Goal: Information Seeking & Learning: Learn about a topic

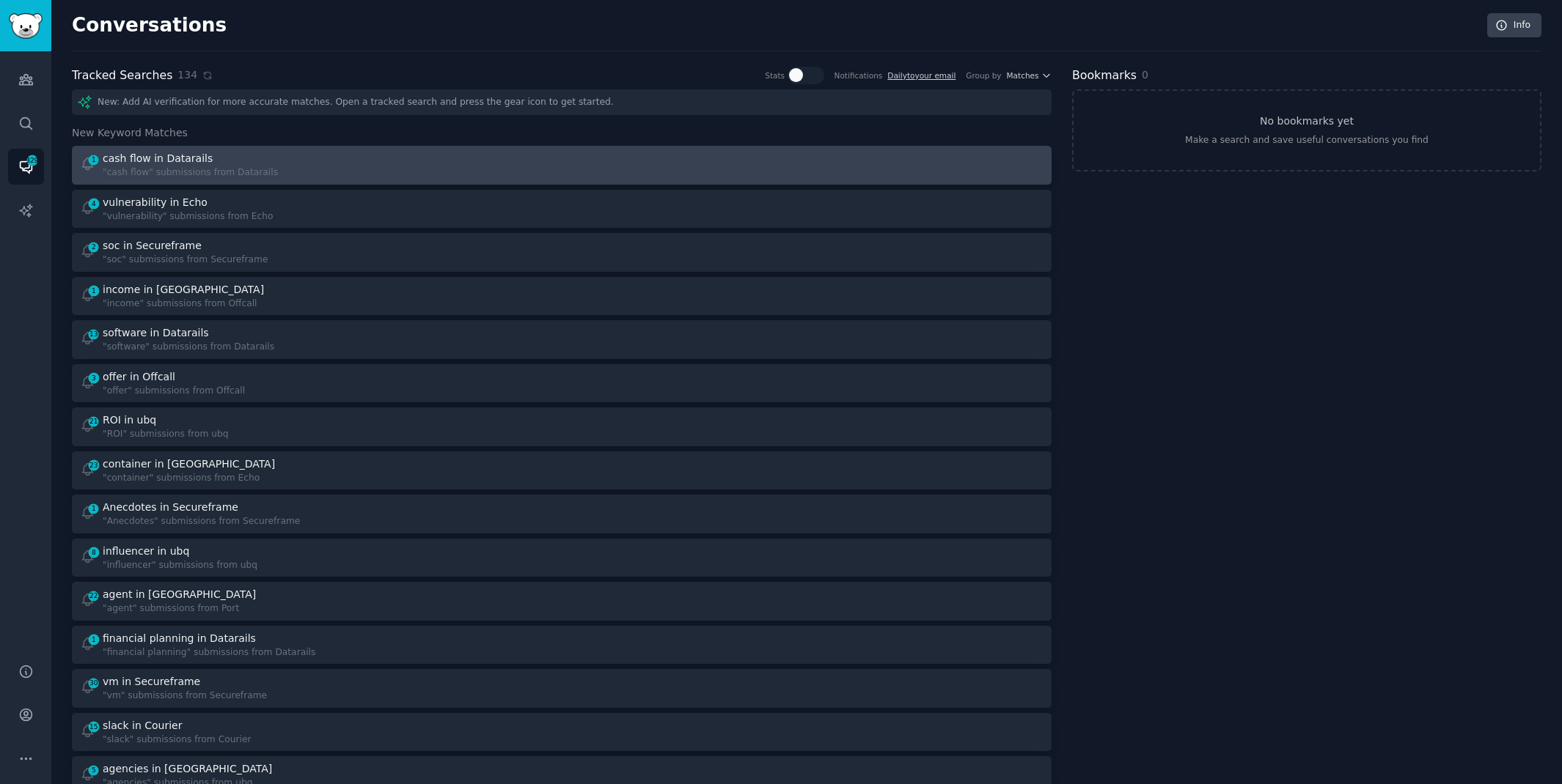
click at [209, 155] on div "cash flow in Datarails" at bounding box center [191, 159] width 176 height 15
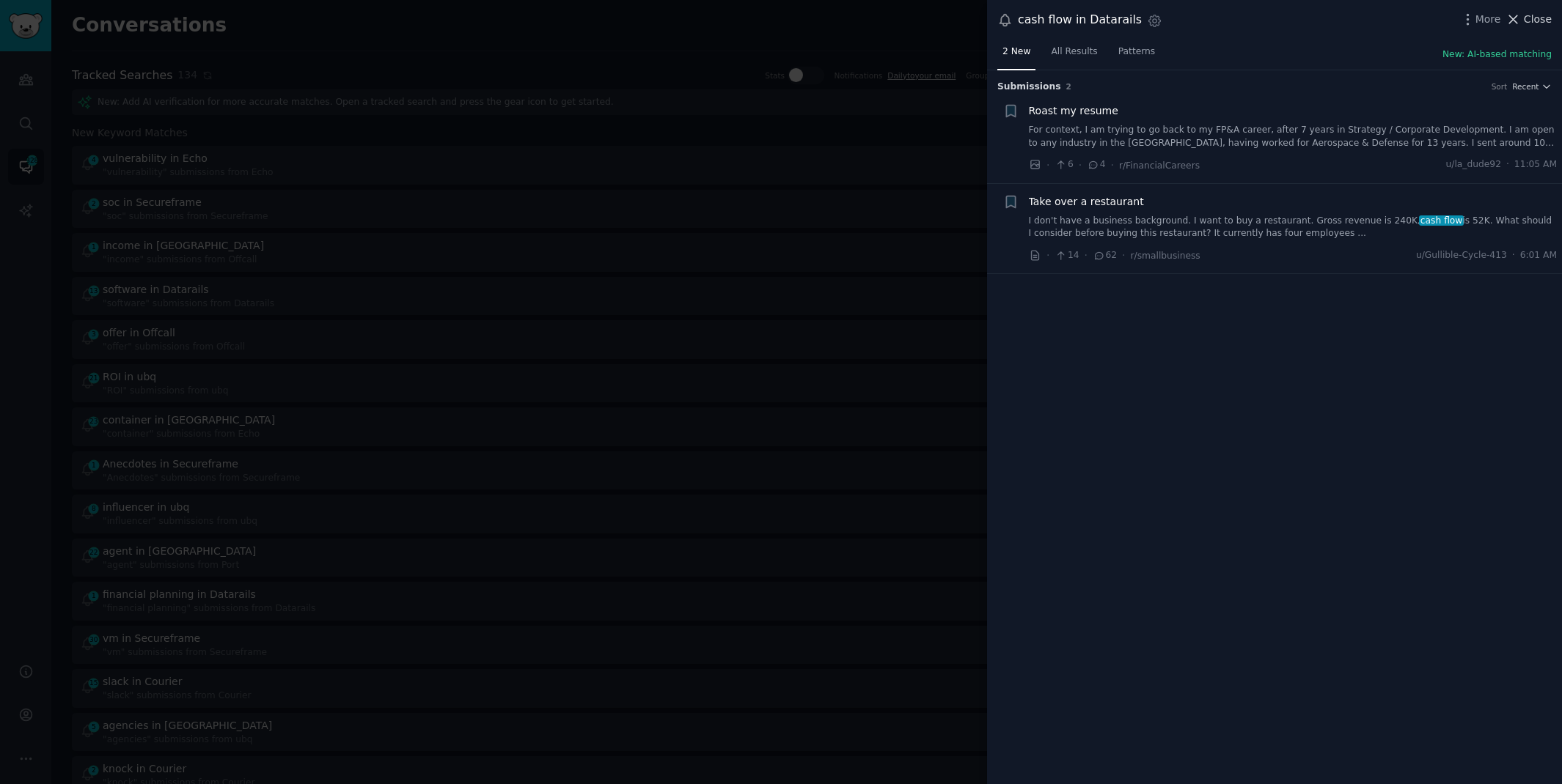
click at [1531, 18] on span "Close" at bounding box center [1537, 19] width 28 height 15
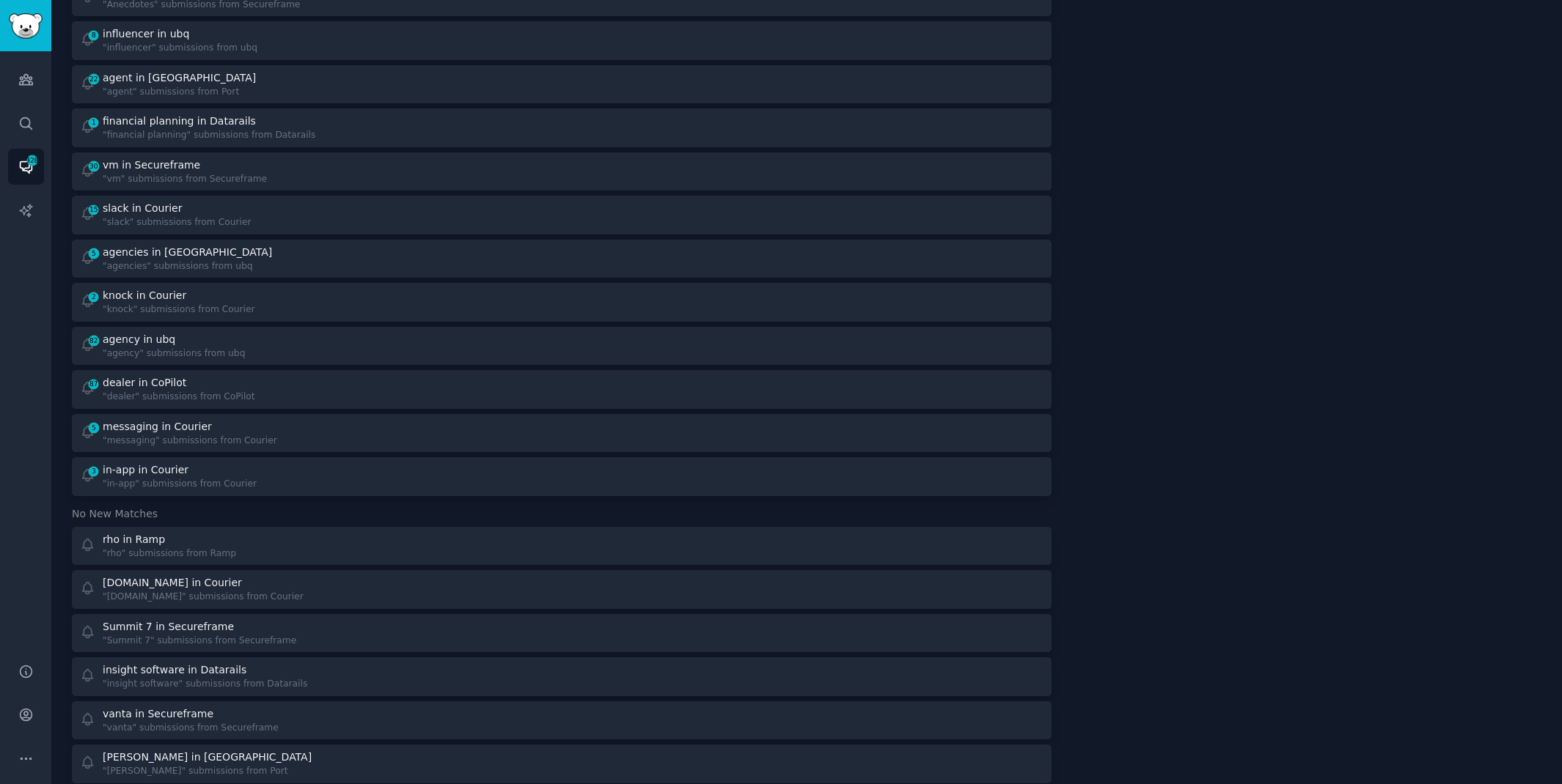
scroll to position [566, 0]
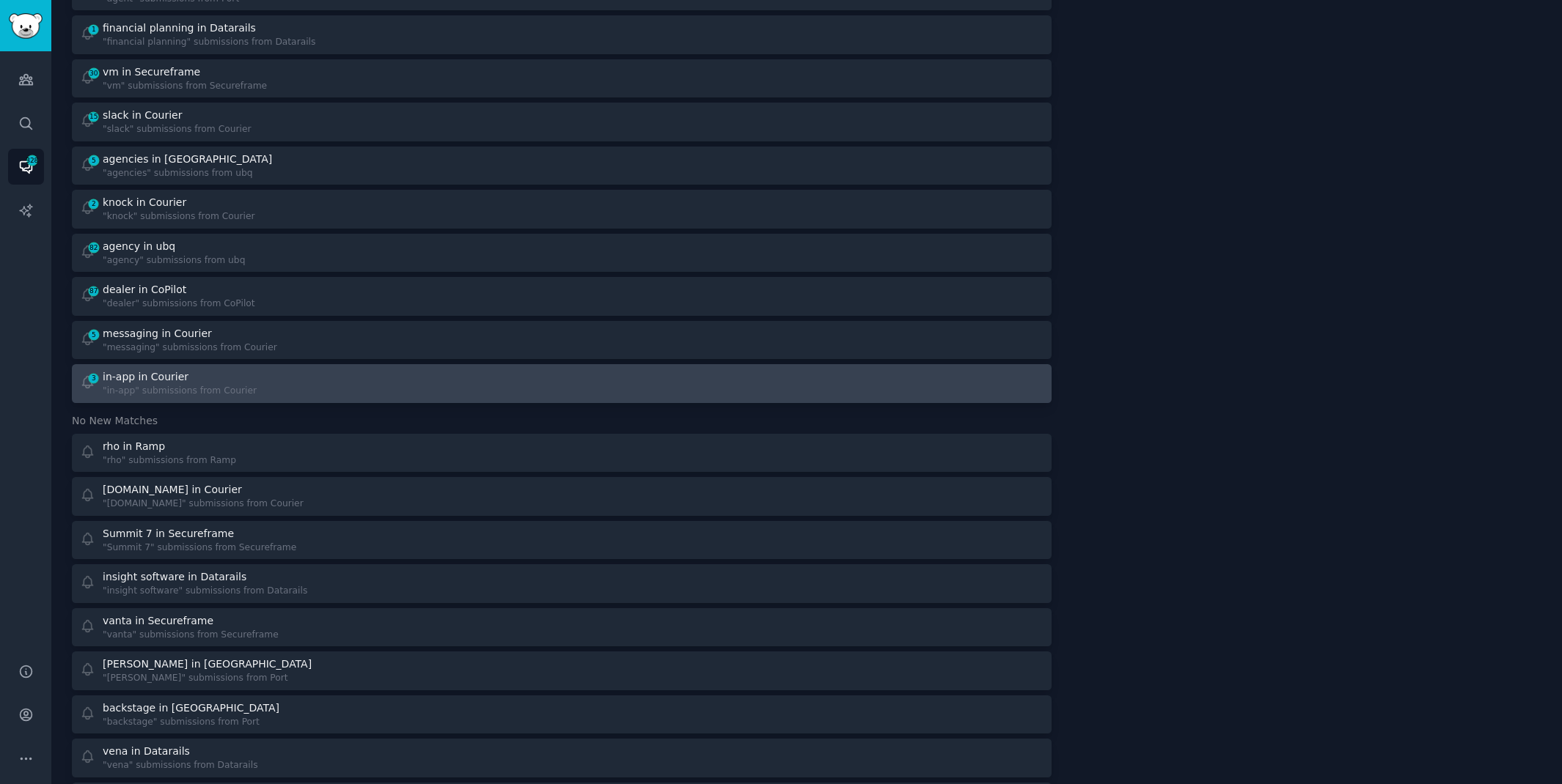
click at [294, 370] on div "3 in-app in Courier "in-app" submissions from Courier" at bounding box center [315, 383] width 472 height 29
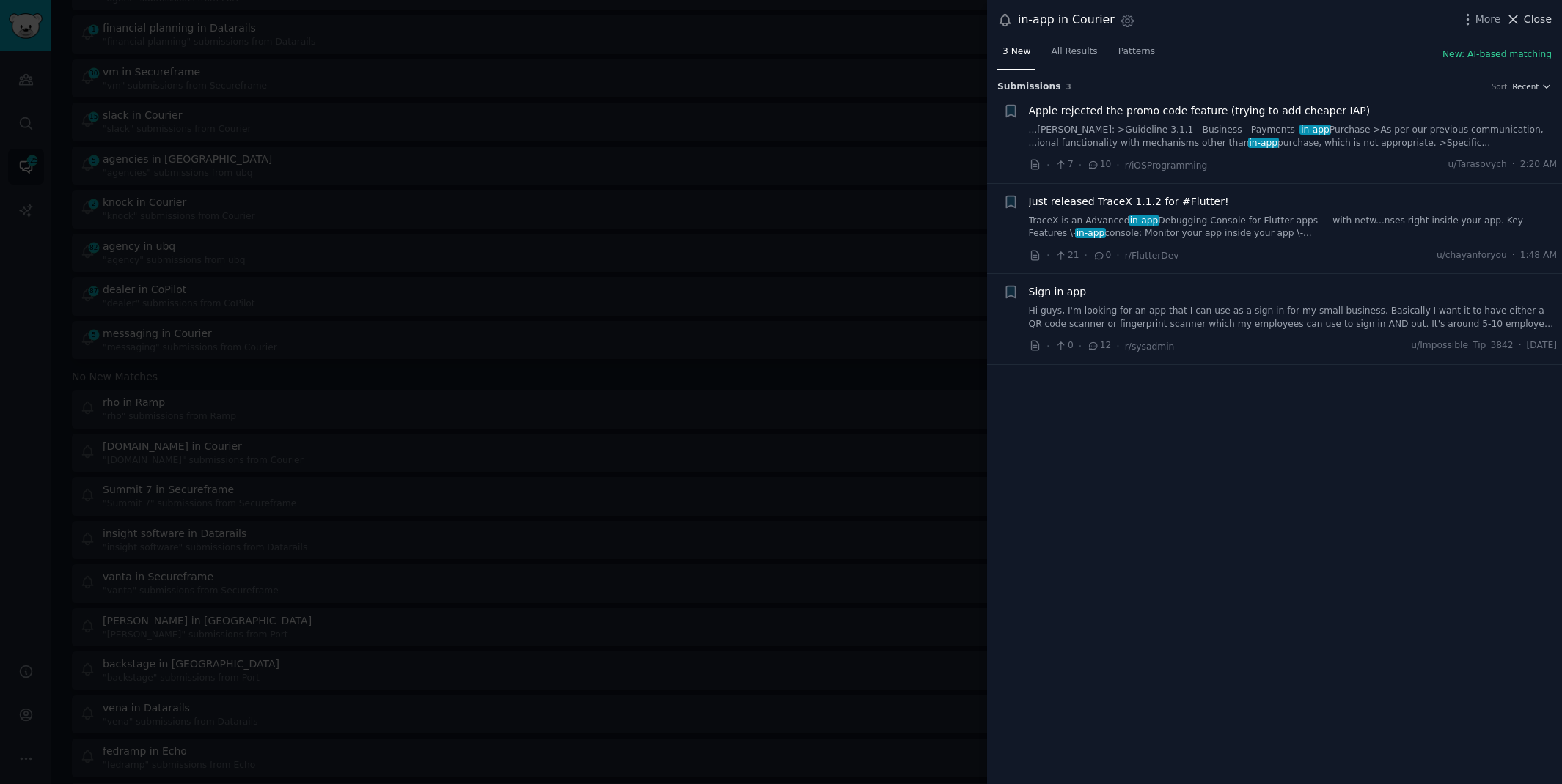
click at [1539, 21] on span "Close" at bounding box center [1537, 19] width 28 height 15
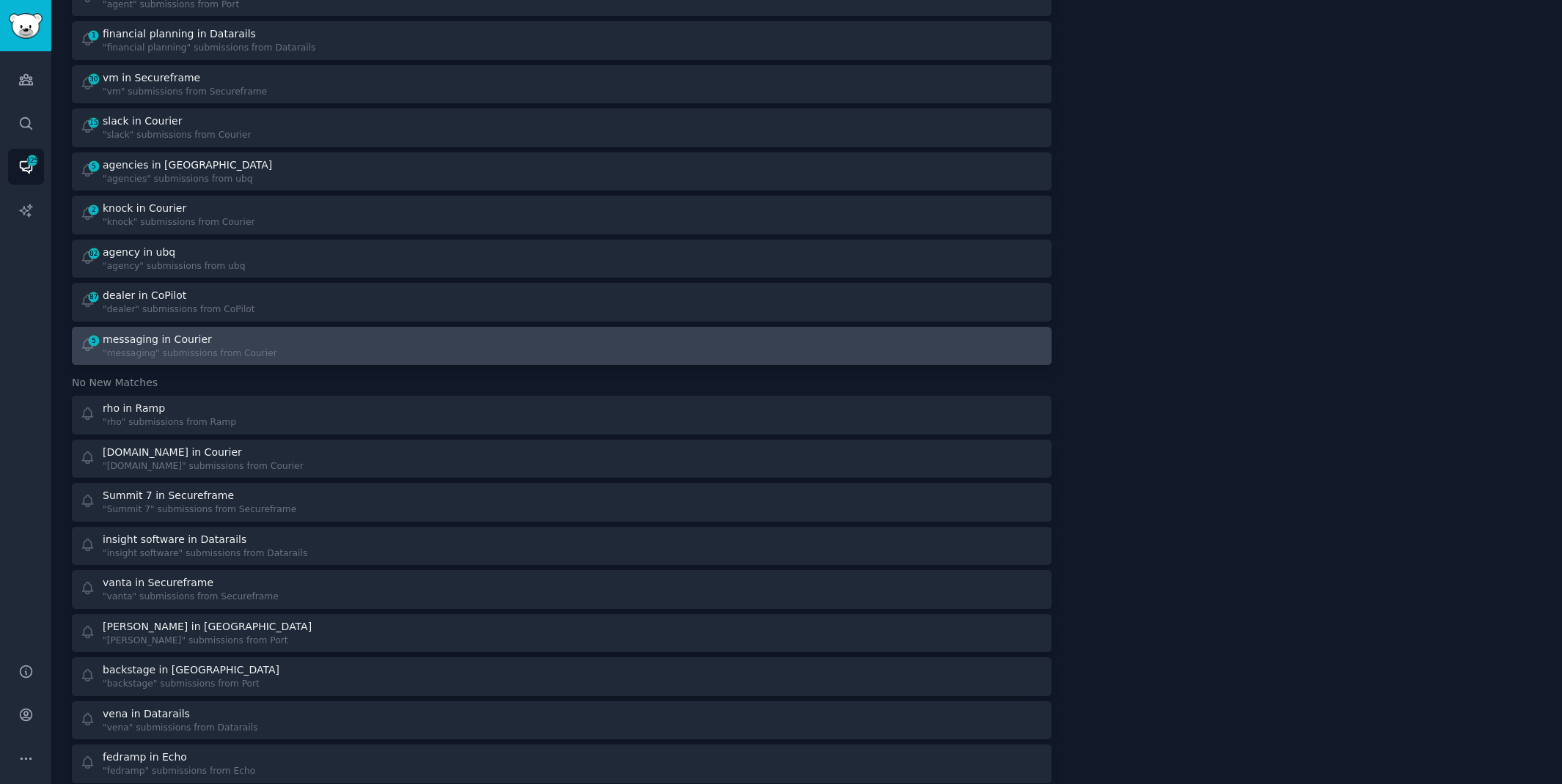
scroll to position [558, 0]
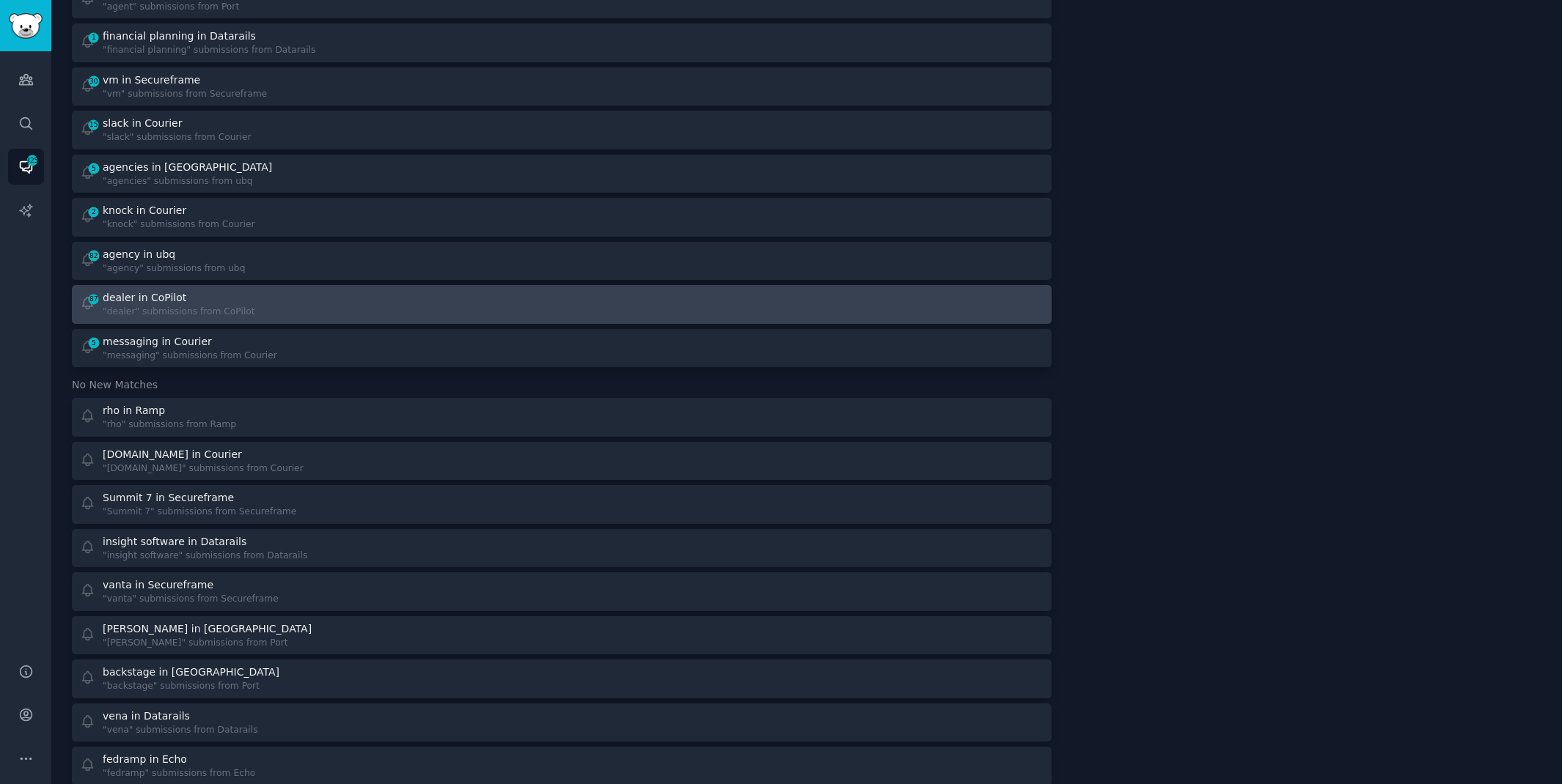
click at [496, 300] on div "87 dealer in CoPilot "dealer" submissions from CoPilot" at bounding box center [315, 305] width 472 height 29
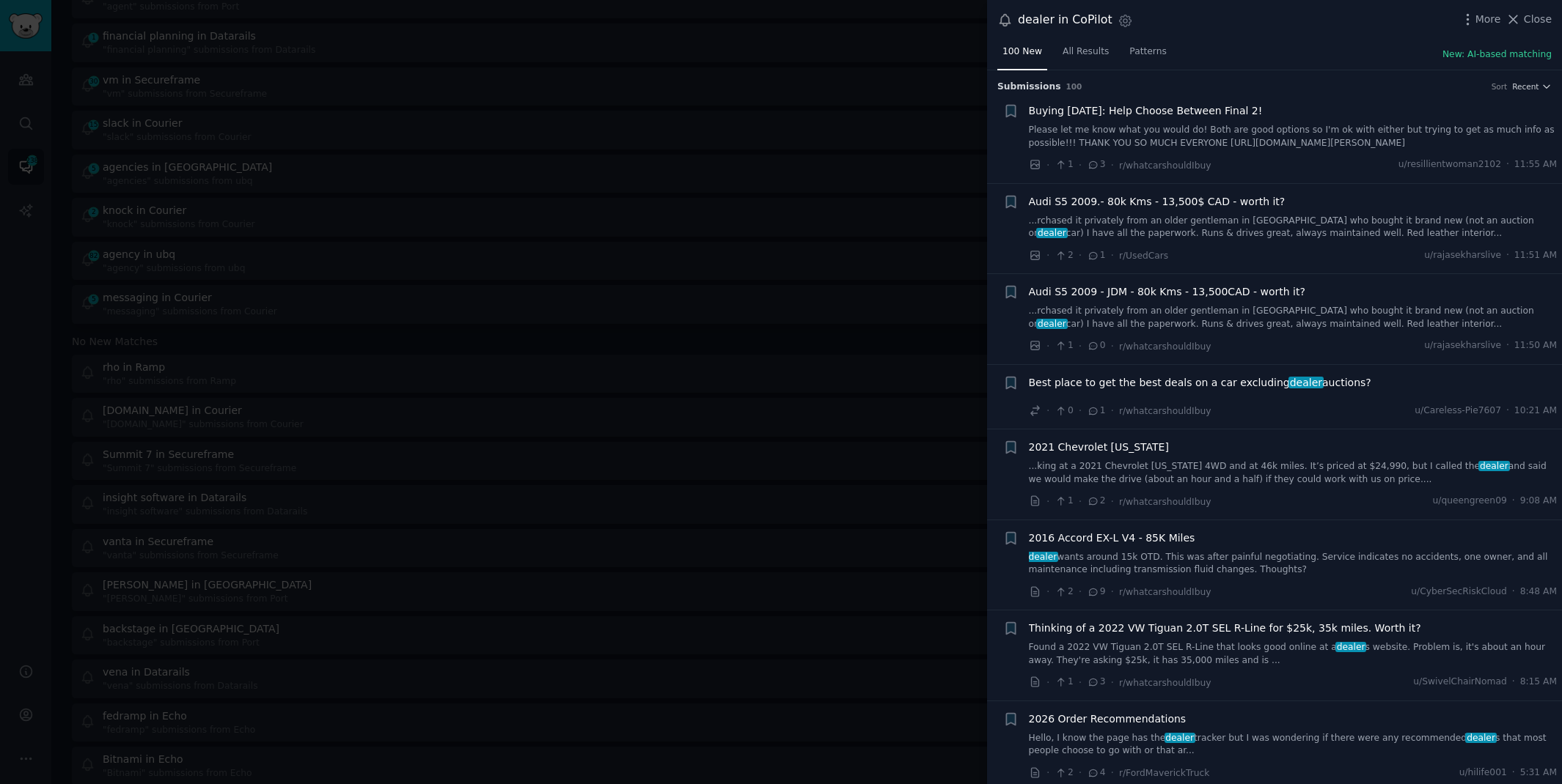
click at [637, 30] on div at bounding box center [781, 392] width 1562 height 784
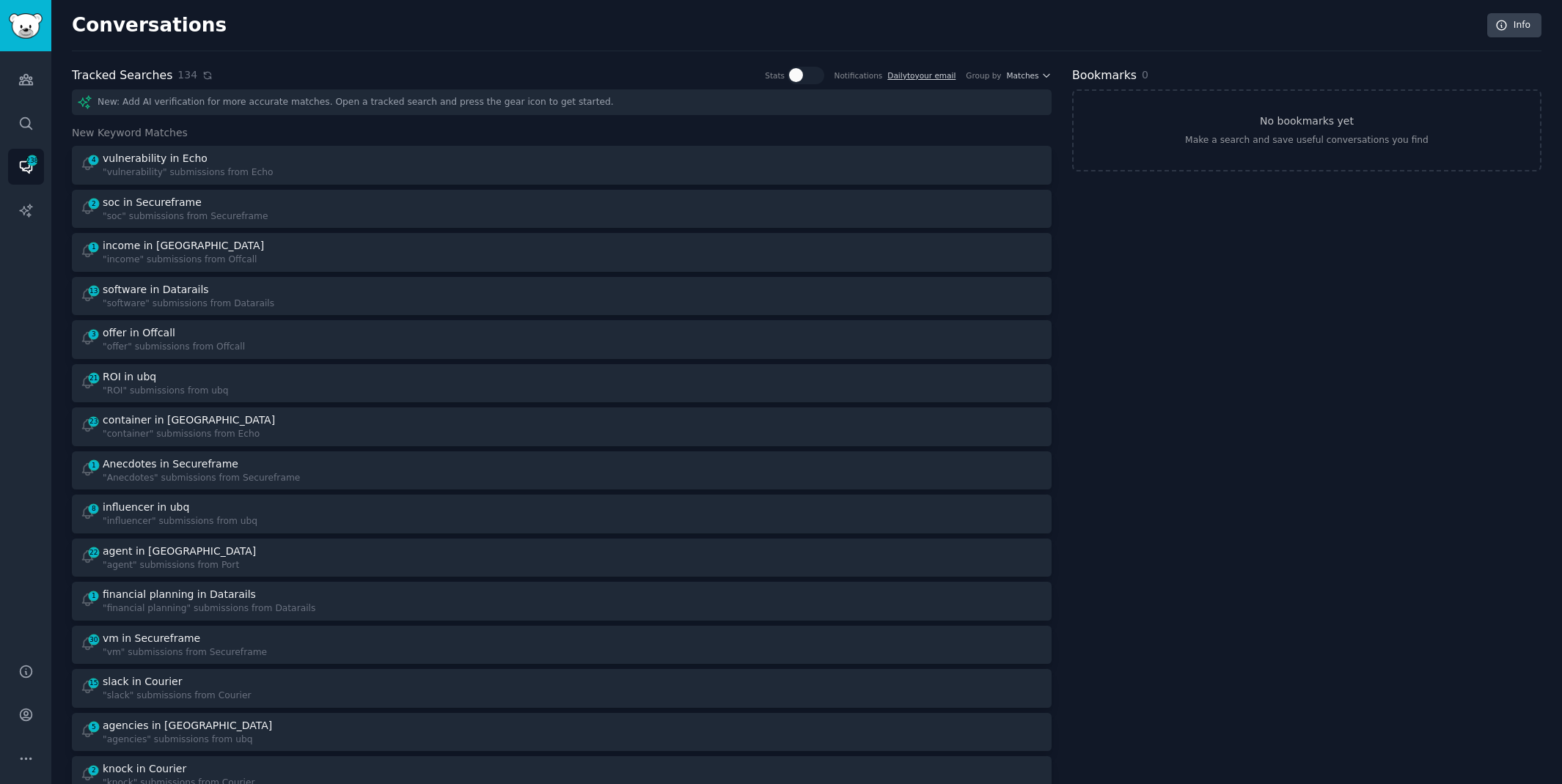
click at [203, 75] on icon at bounding box center [207, 75] width 10 height 10
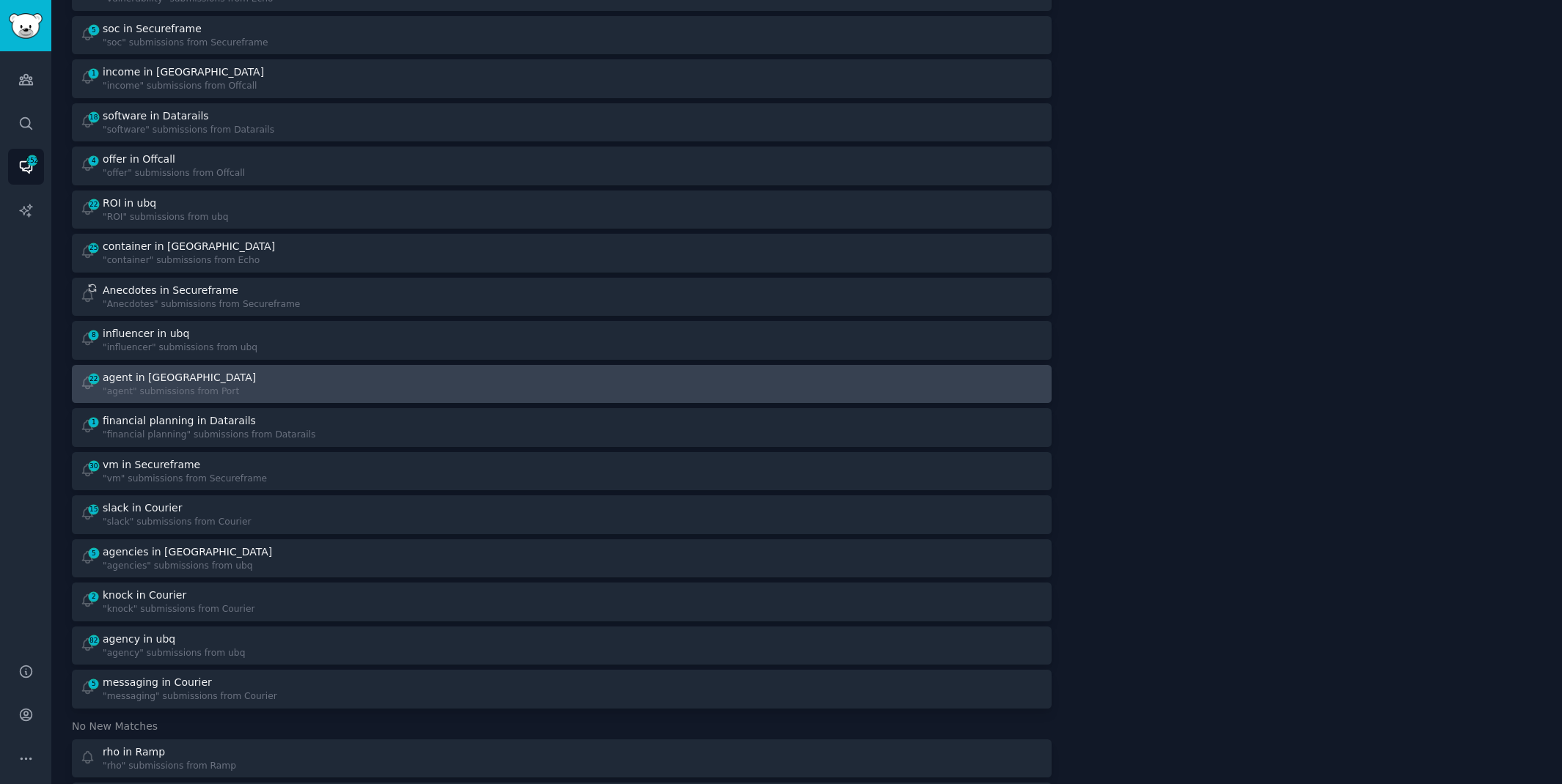
scroll to position [184, 0]
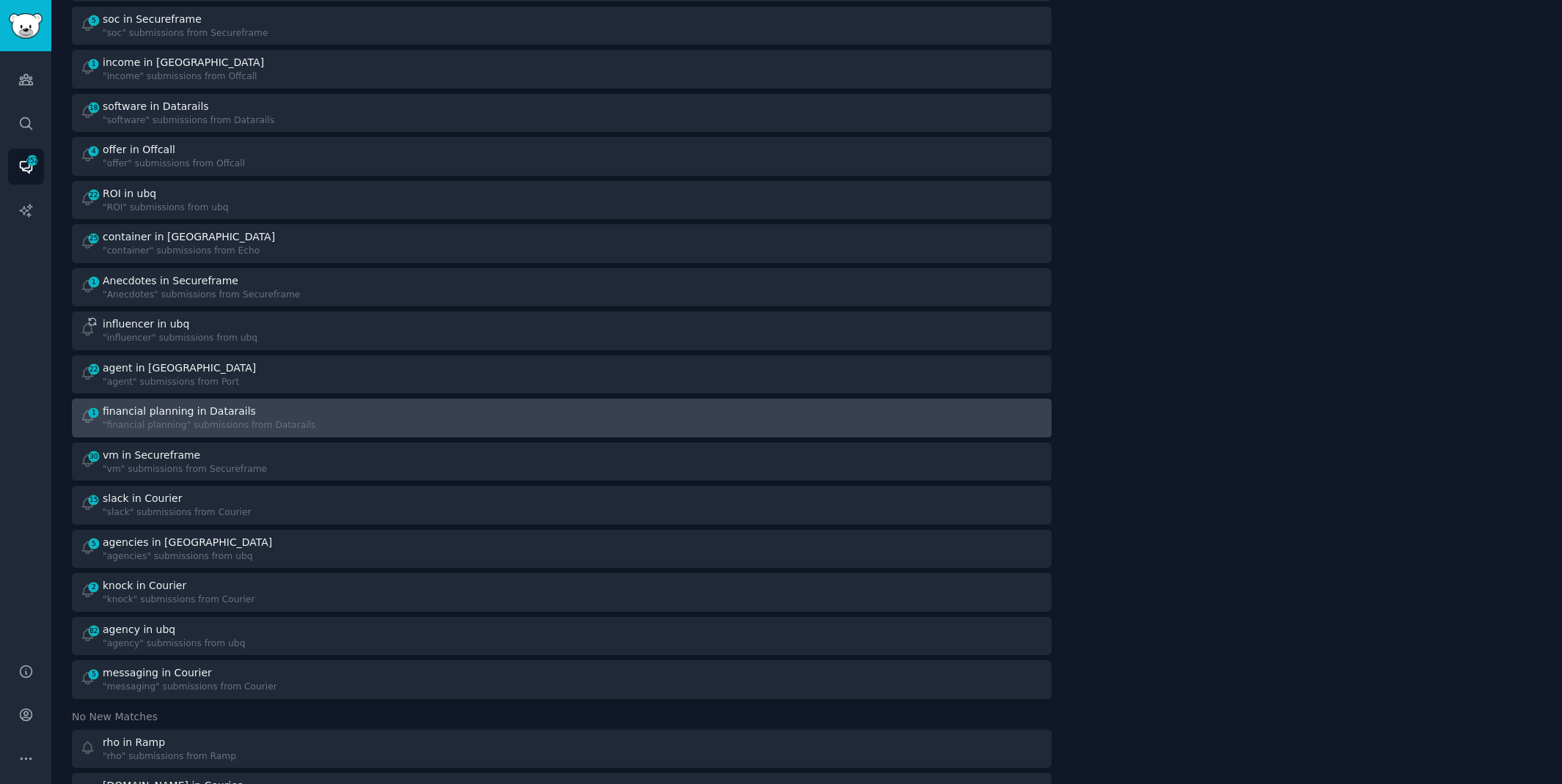
click at [222, 417] on div "financial planning in Datarails" at bounding box center [179, 411] width 153 height 15
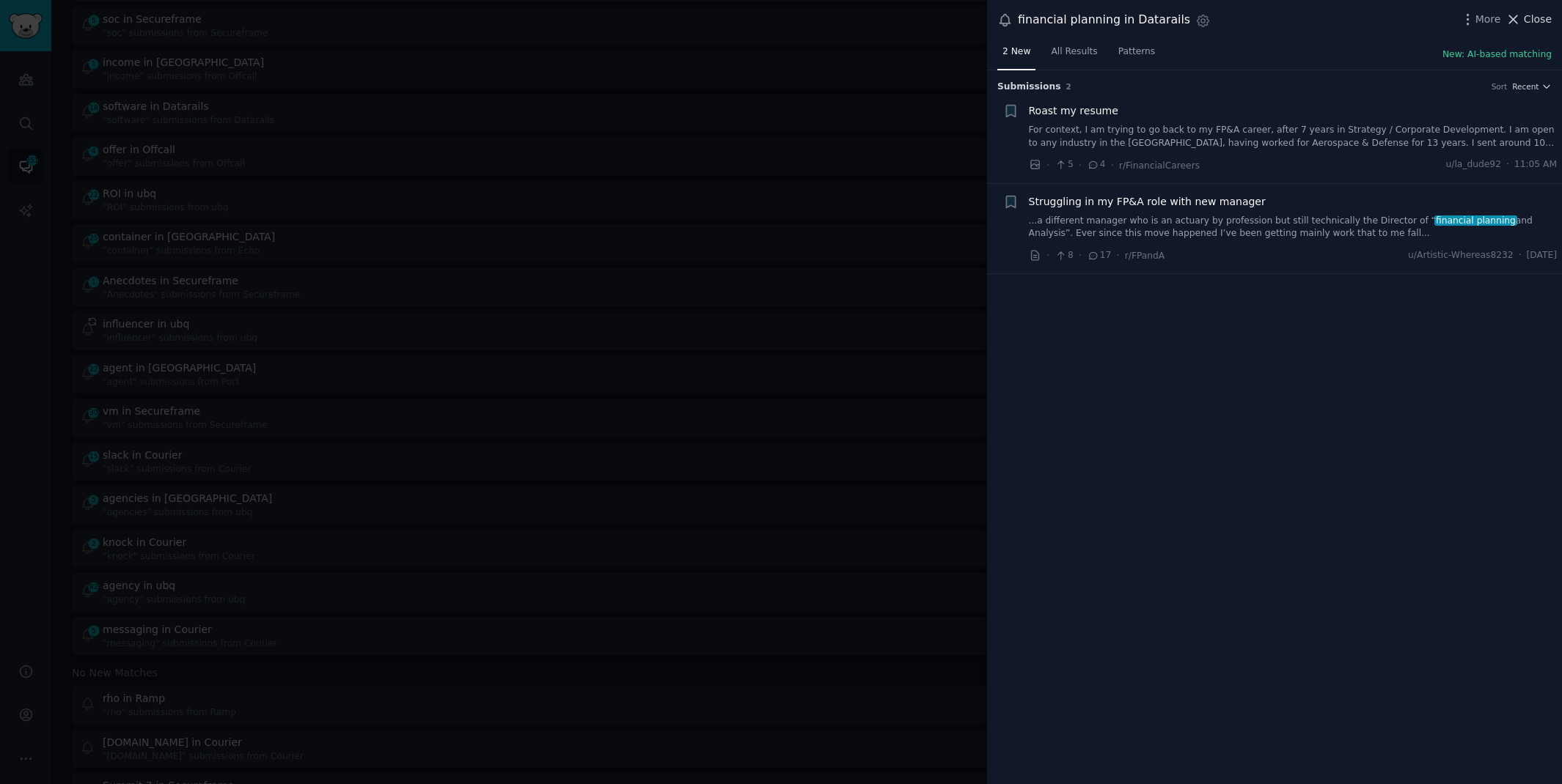
click at [1531, 15] on span "Close" at bounding box center [1537, 19] width 28 height 15
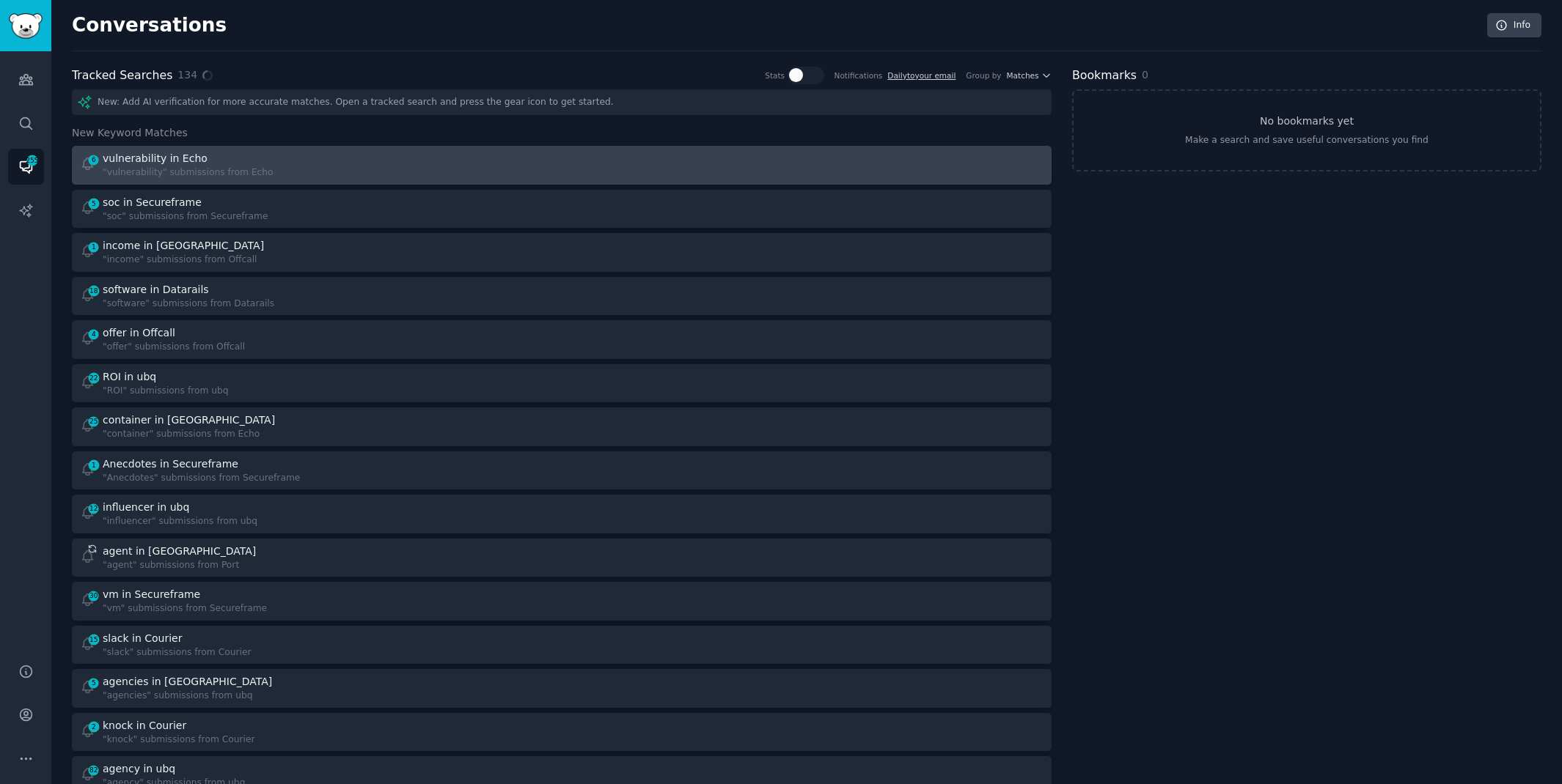
click at [261, 159] on div "vulnerability in Echo" at bounding box center [188, 159] width 171 height 15
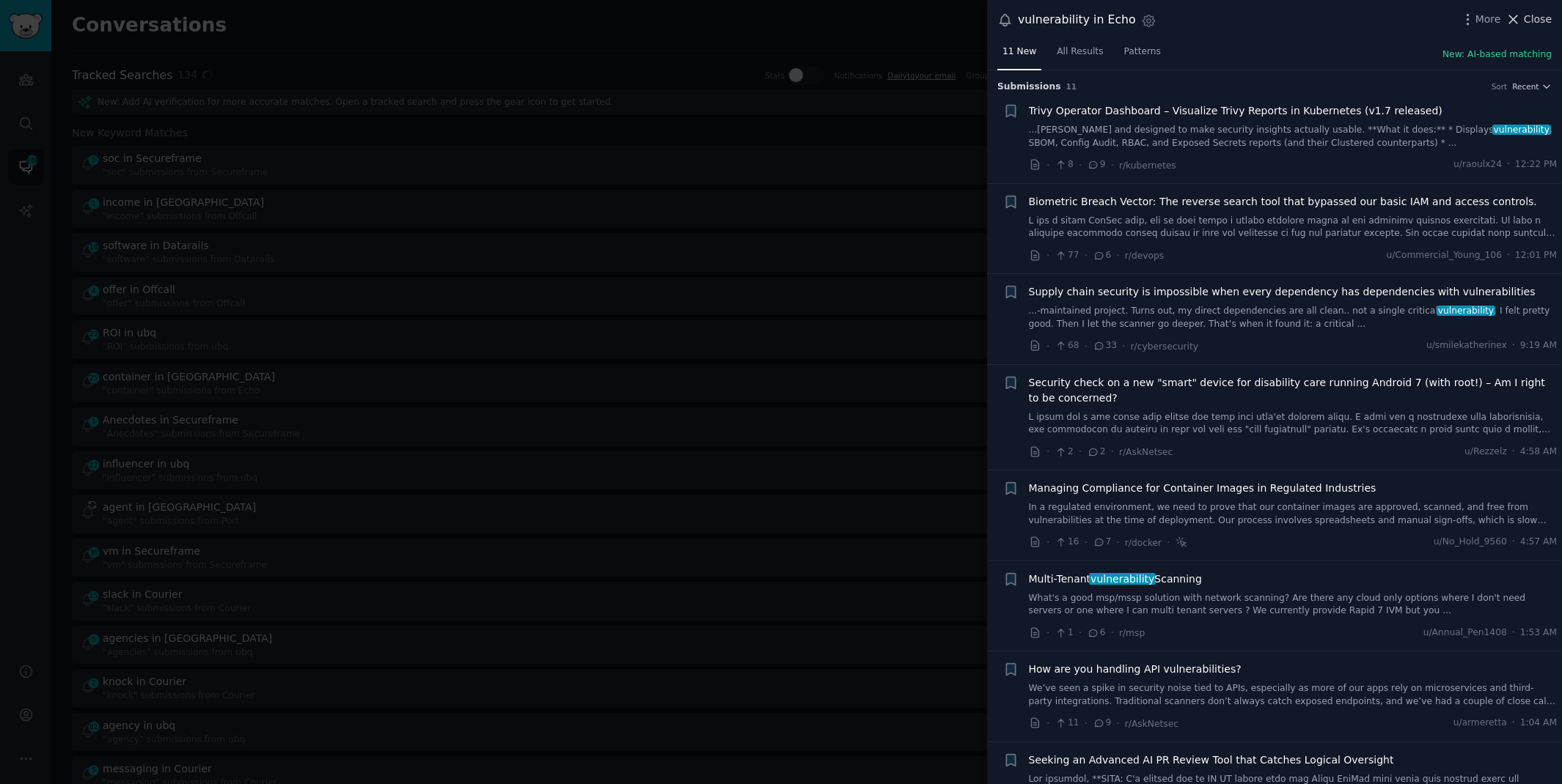
click at [1533, 12] on span "Close" at bounding box center [1537, 19] width 28 height 15
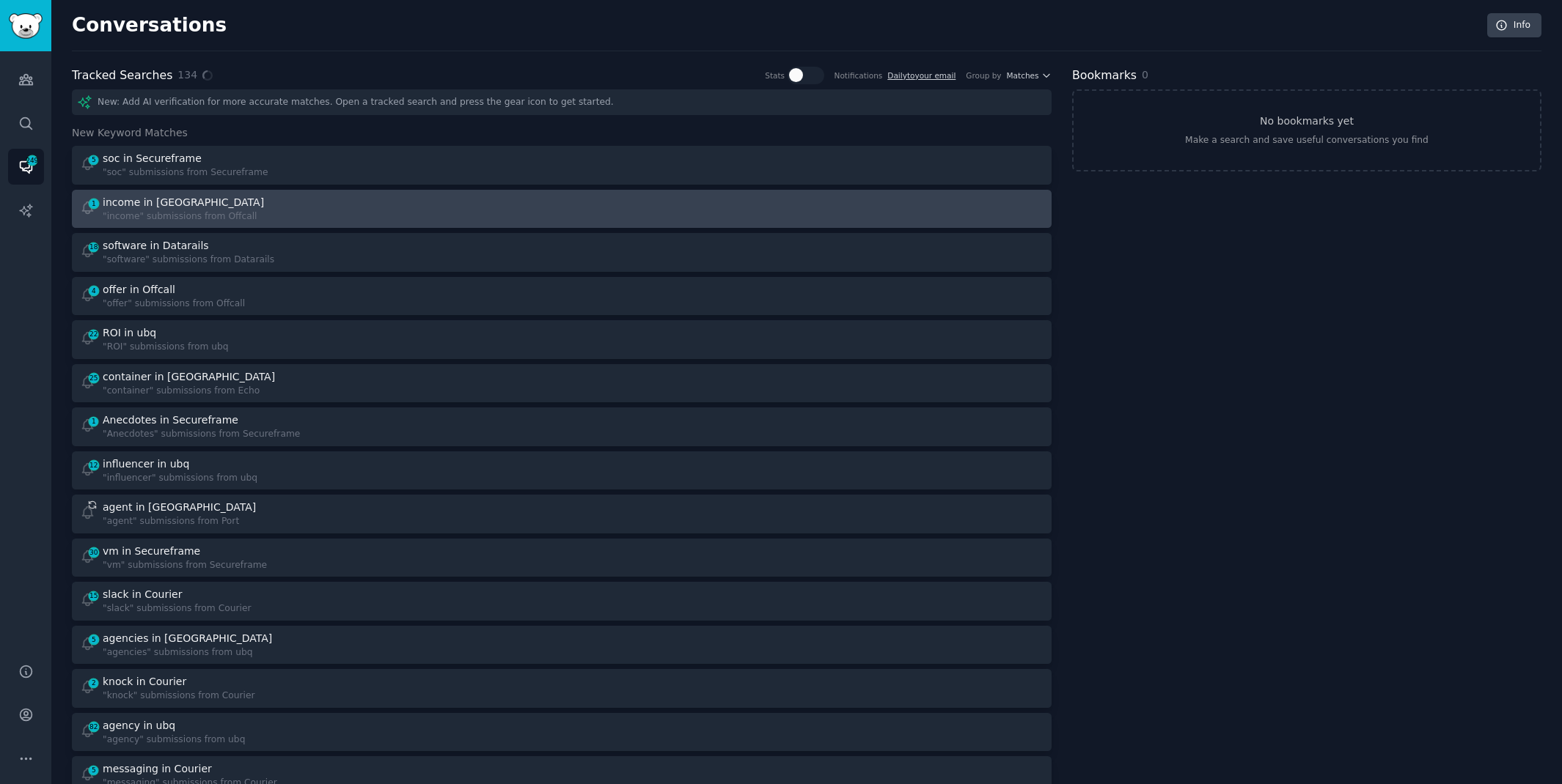
click at [377, 214] on div "1 income in Offcall "income" submissions from Offcall" at bounding box center [315, 210] width 472 height 29
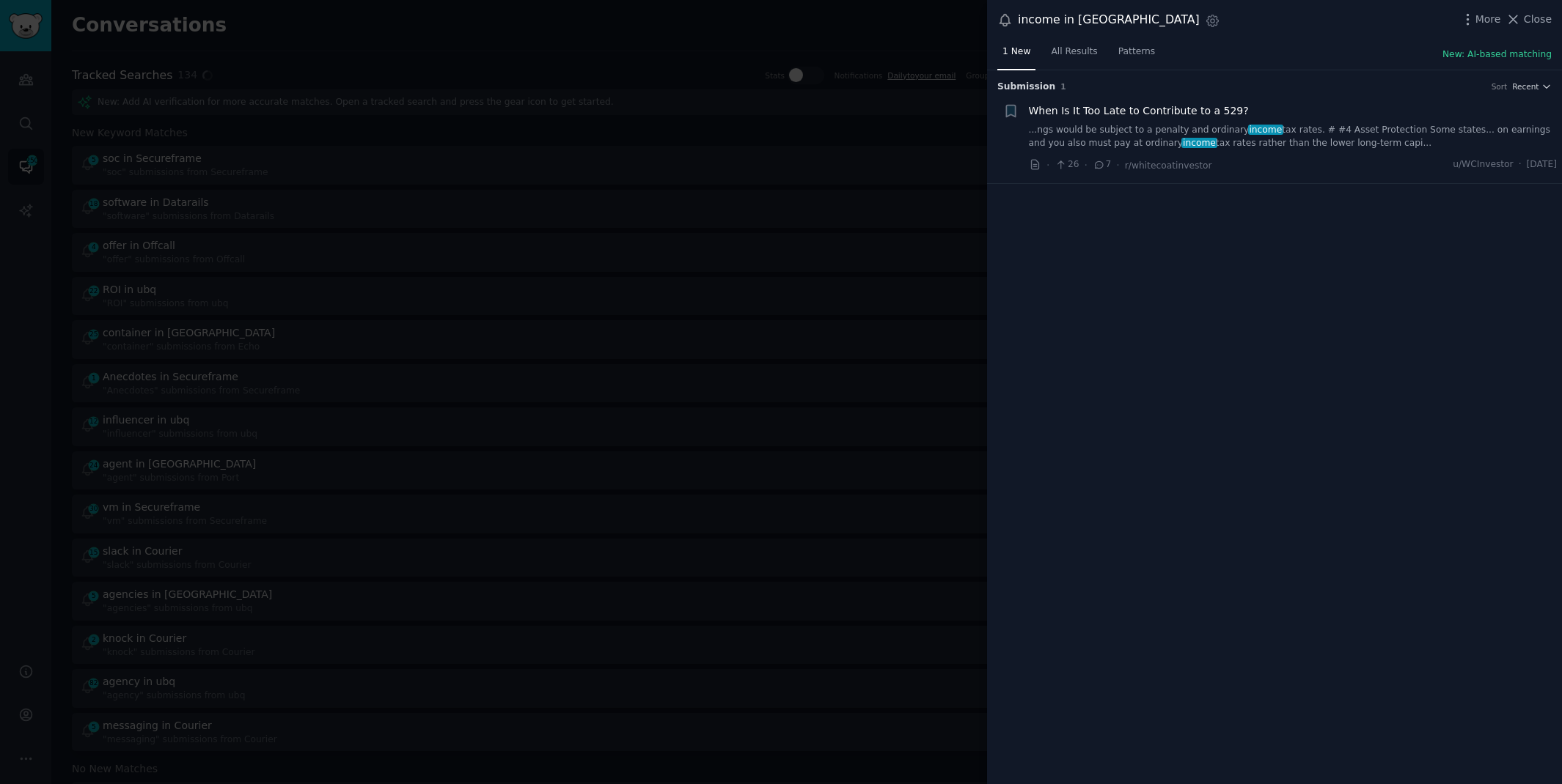
click at [410, 13] on div at bounding box center [781, 392] width 1562 height 784
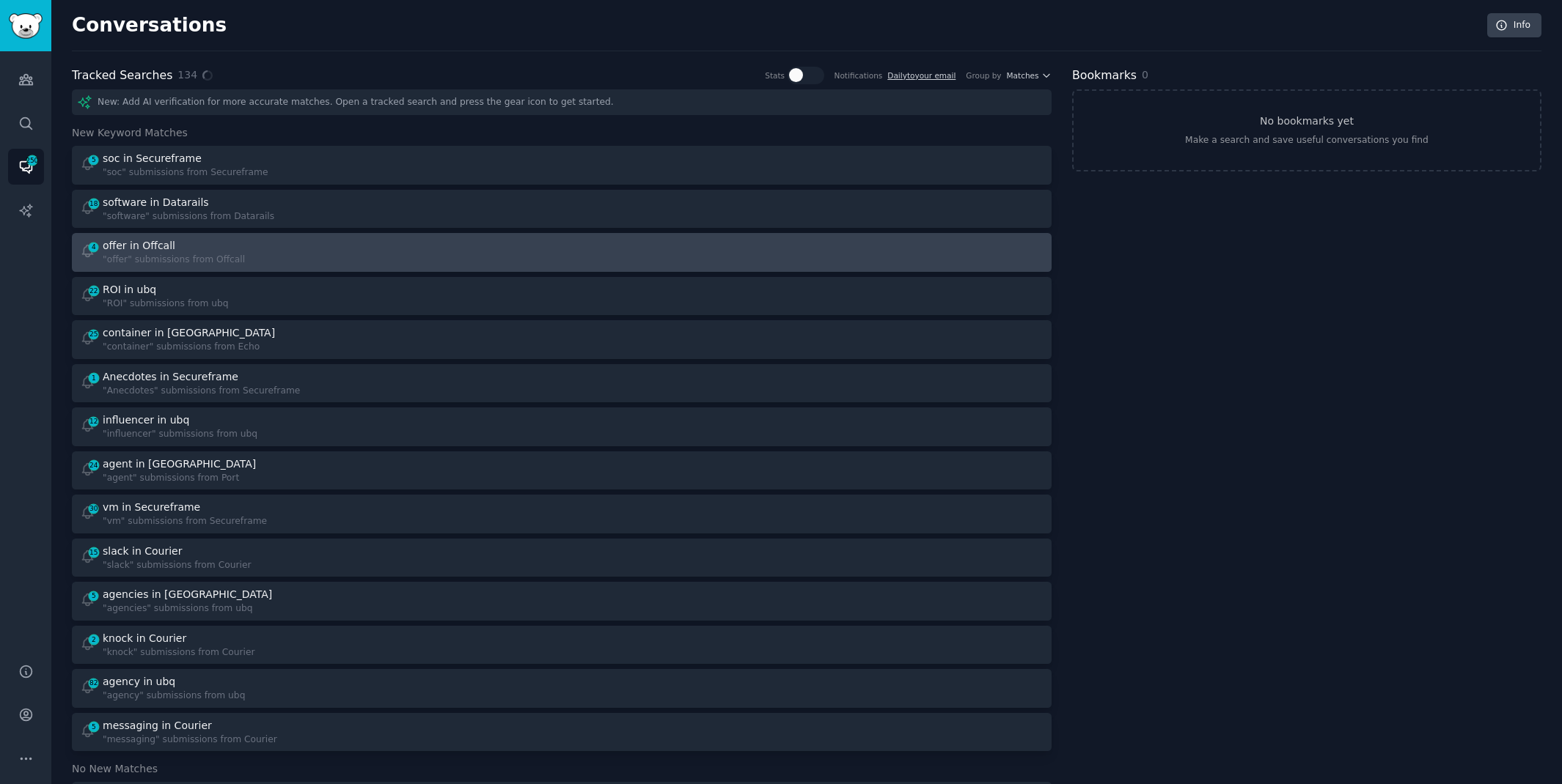
click at [385, 259] on div "4 offer in Offcall "offer" submissions from Offcall" at bounding box center [315, 253] width 472 height 29
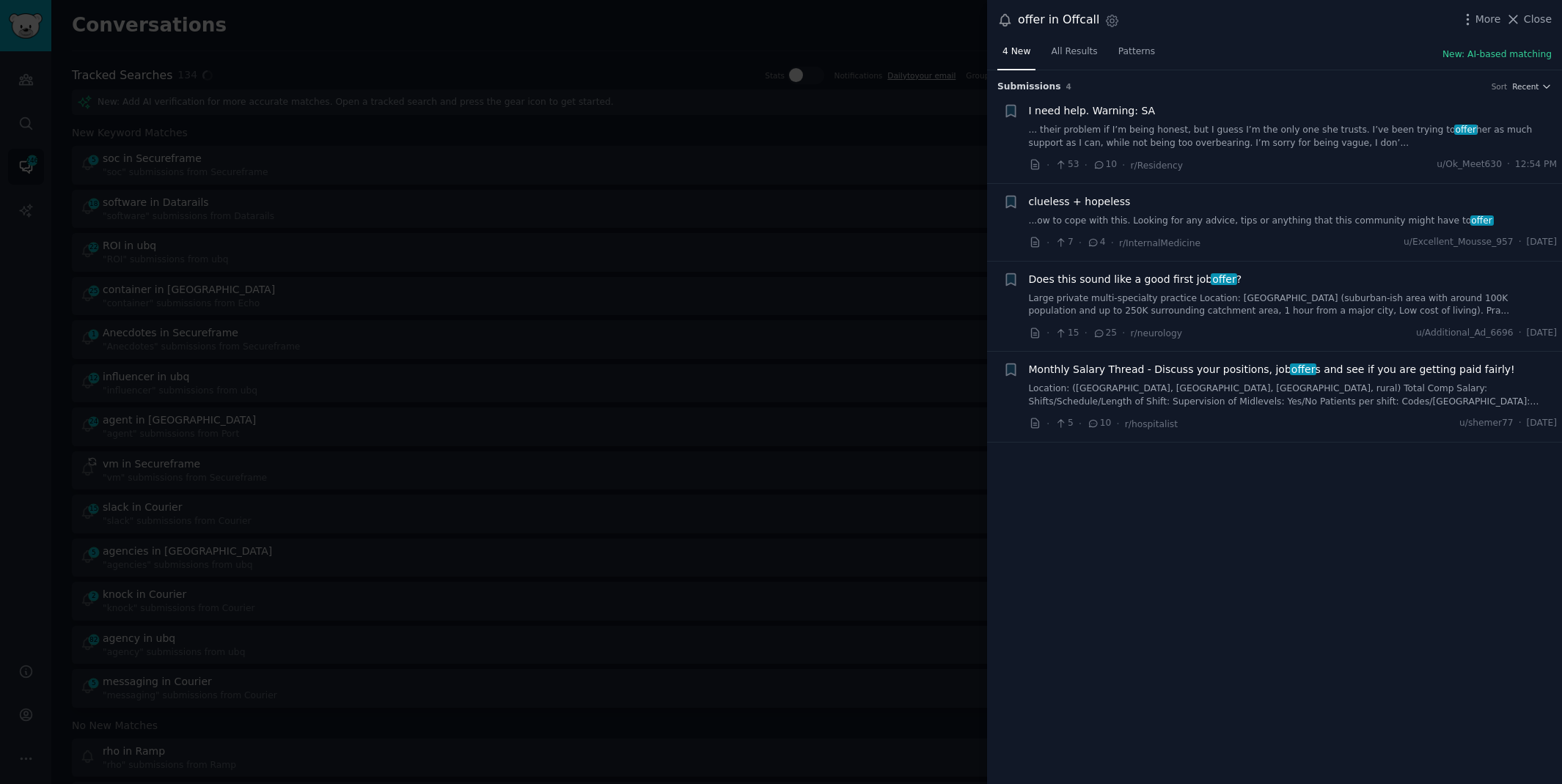
click at [1315, 304] on link "Large private multi-specialty practice Location: [GEOGRAPHIC_DATA] (suburban-is…" at bounding box center [1293, 305] width 529 height 26
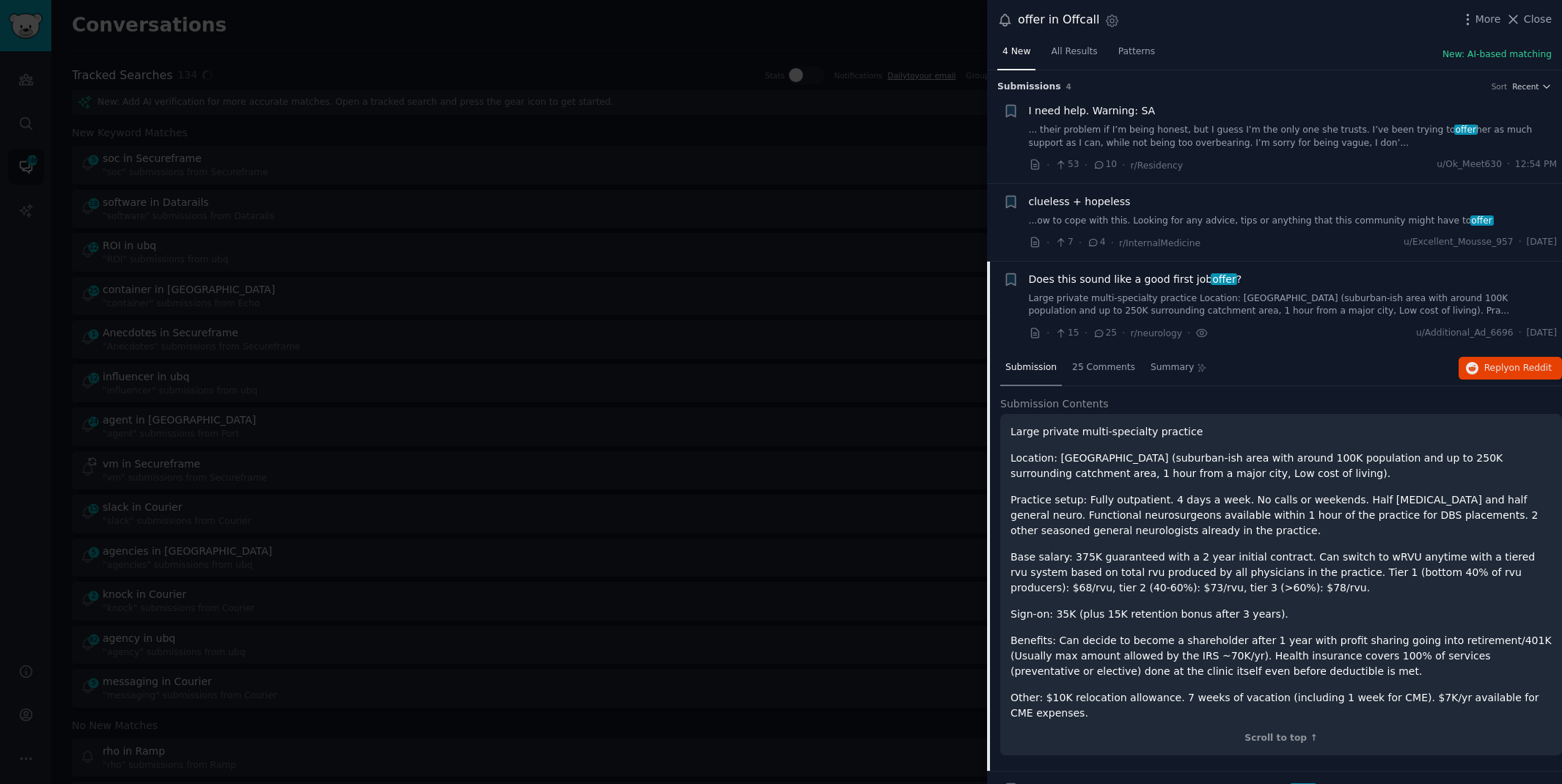
scroll to position [74, 0]
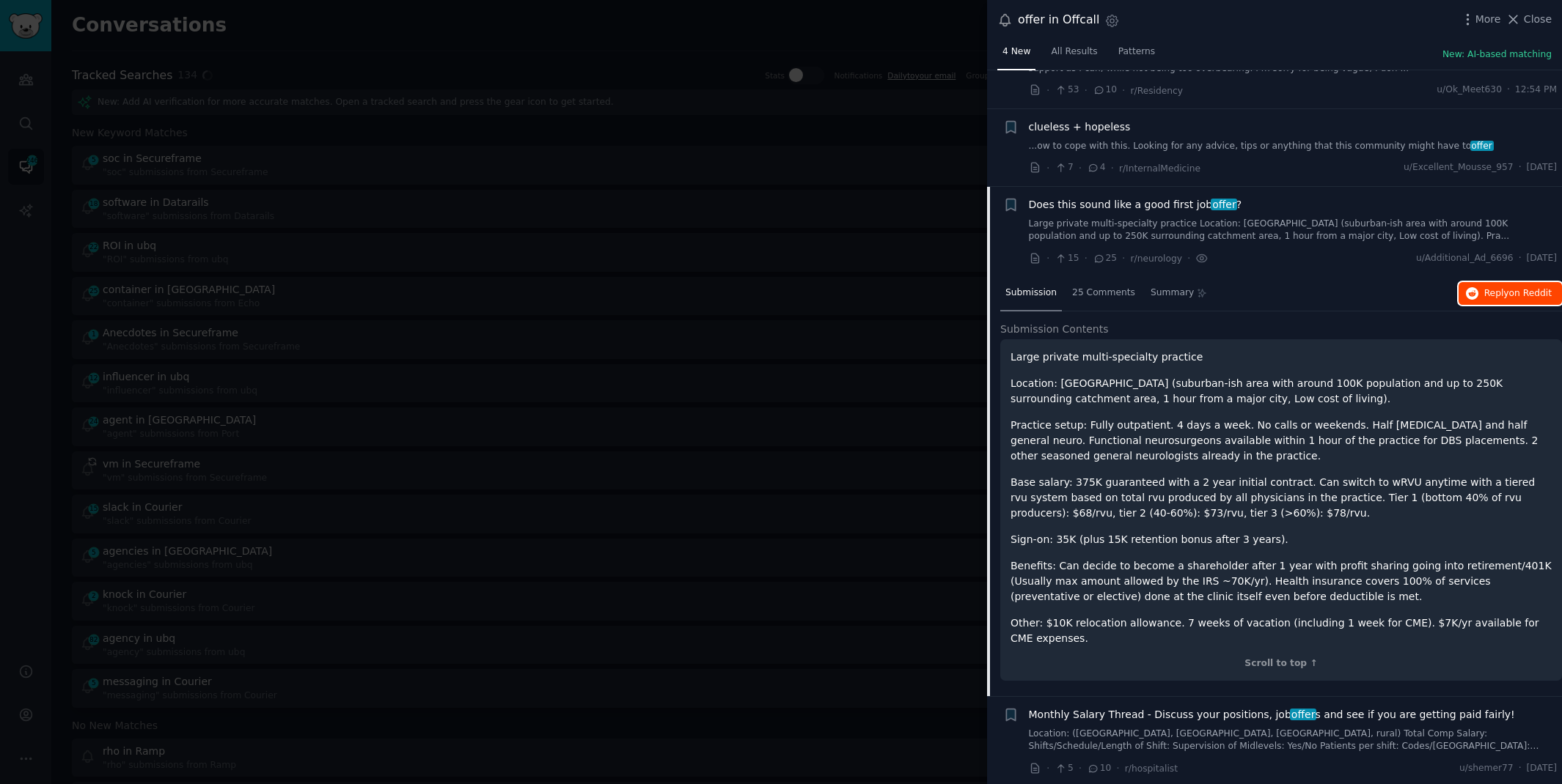
click at [1479, 298] on button "Reply on Reddit" at bounding box center [1509, 294] width 103 height 23
click at [343, 34] on div at bounding box center [781, 392] width 1562 height 784
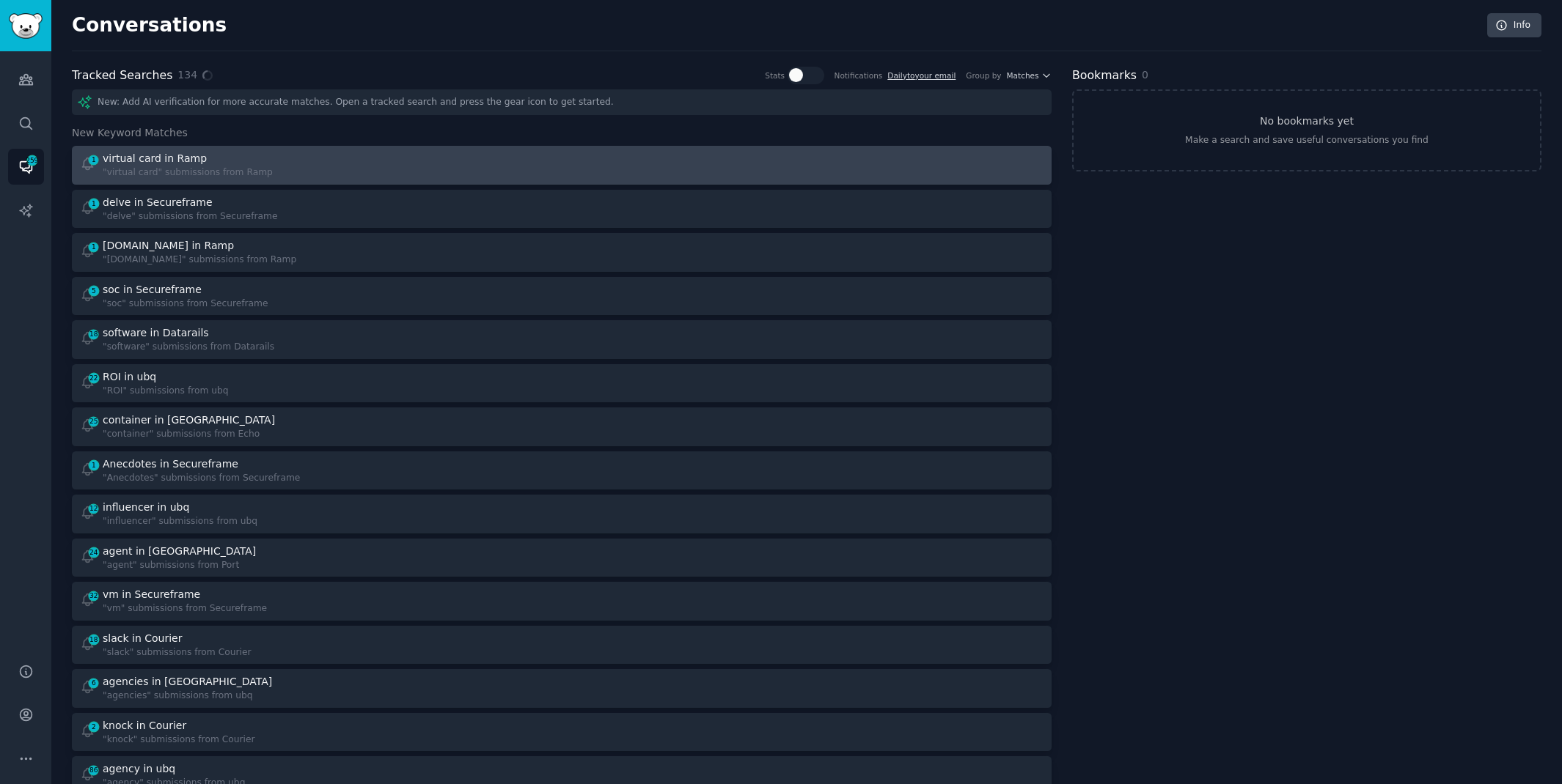
click at [401, 168] on div "1 virtual card in Ramp "virtual card" submissions from Ramp" at bounding box center [315, 166] width 472 height 29
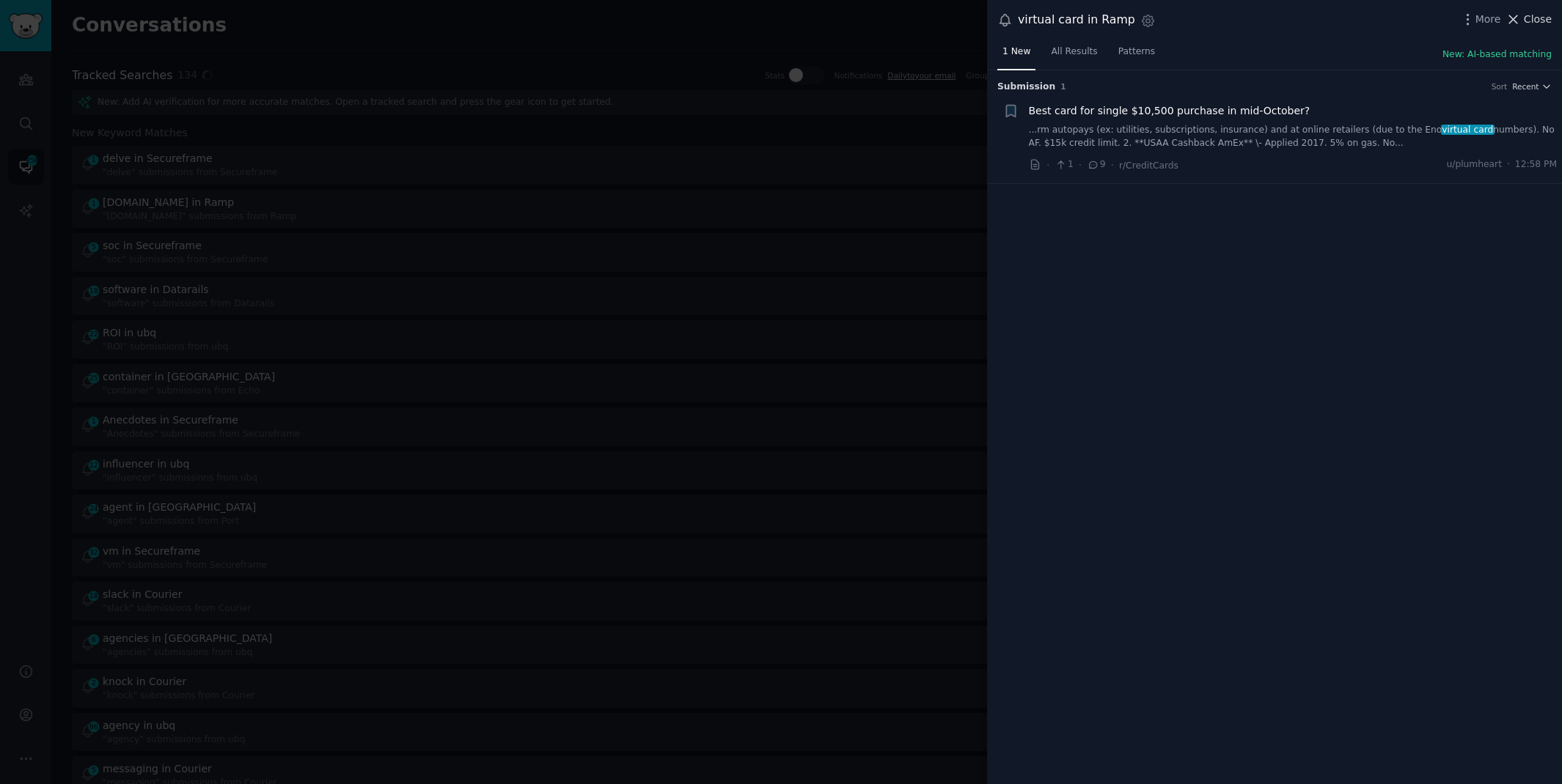
click at [1534, 25] on span "Close" at bounding box center [1537, 19] width 28 height 15
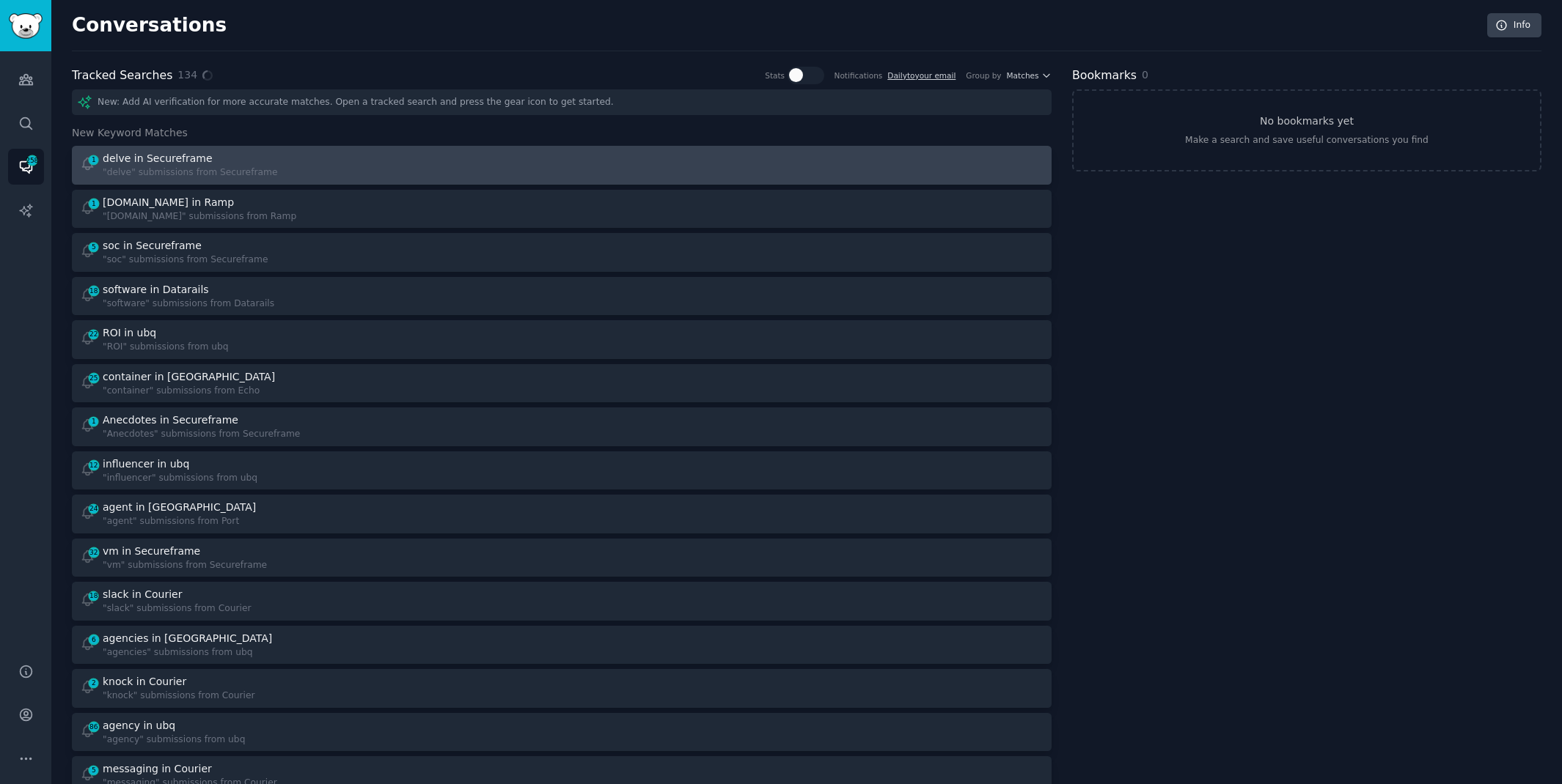
click at [473, 174] on div "1 delve in Secureframe "delve" submissions from Secureframe" at bounding box center [315, 166] width 472 height 29
